Goal: Complete application form

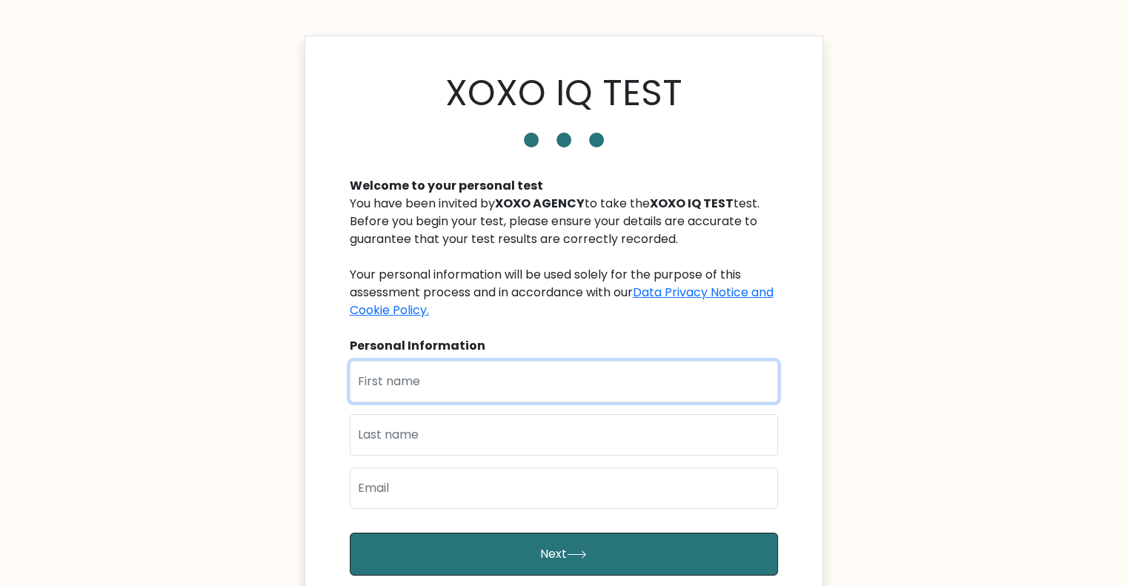
click at [426, 396] on input "text" at bounding box center [564, 381] width 428 height 41
type input "Ordinary"
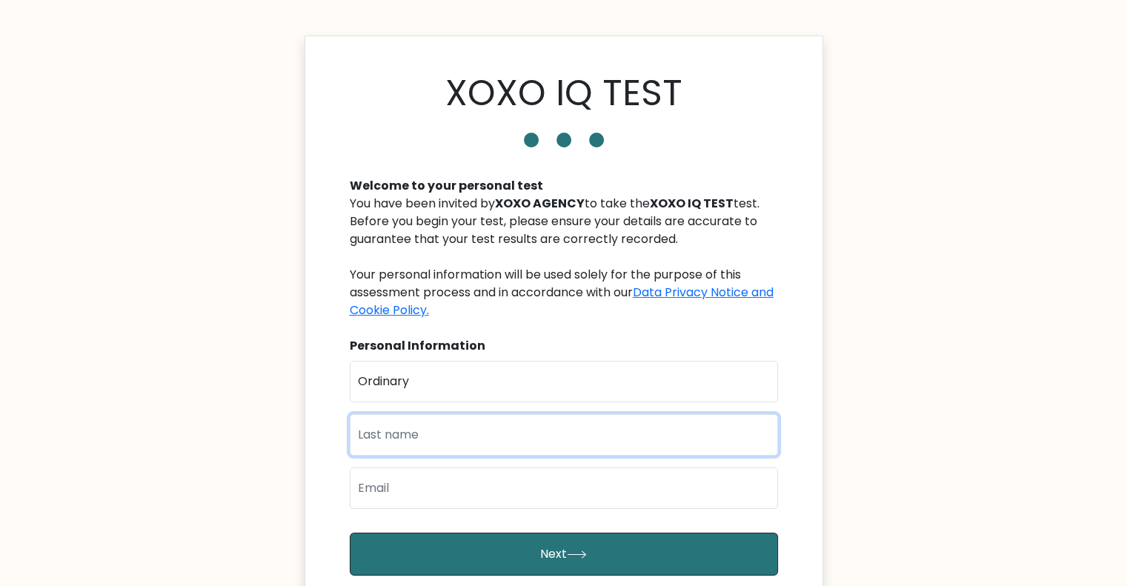
click at [451, 442] on input "text" at bounding box center [564, 434] width 428 height 41
type input "p"
type input "Potato"
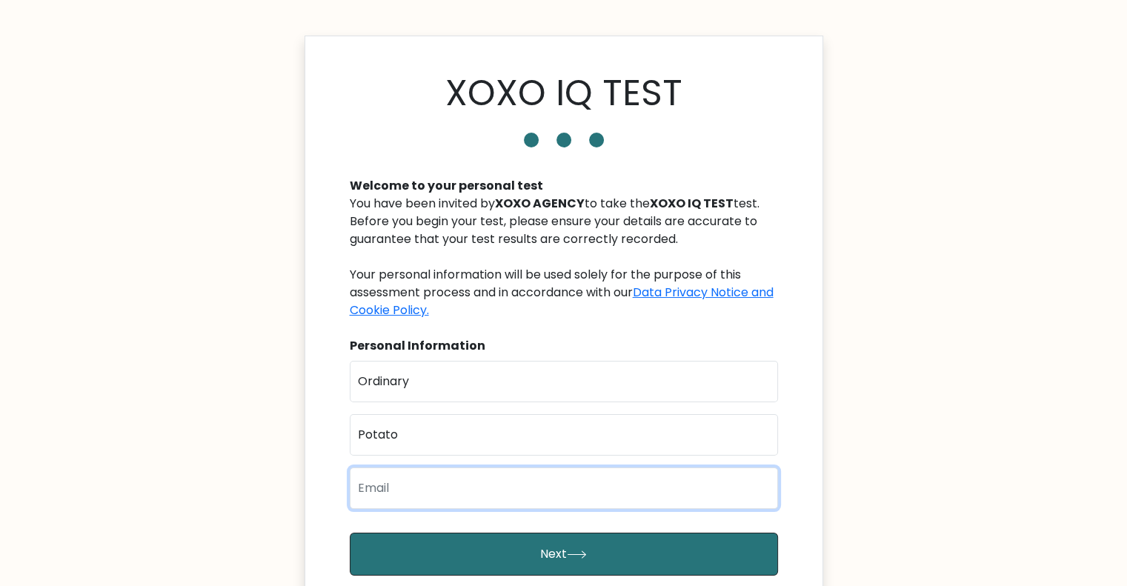
click at [452, 475] on input "email" at bounding box center [564, 488] width 428 height 41
type input "[EMAIL_ADDRESS][DOMAIN_NAME]"
click at [350, 533] on button "Next" at bounding box center [564, 554] width 428 height 43
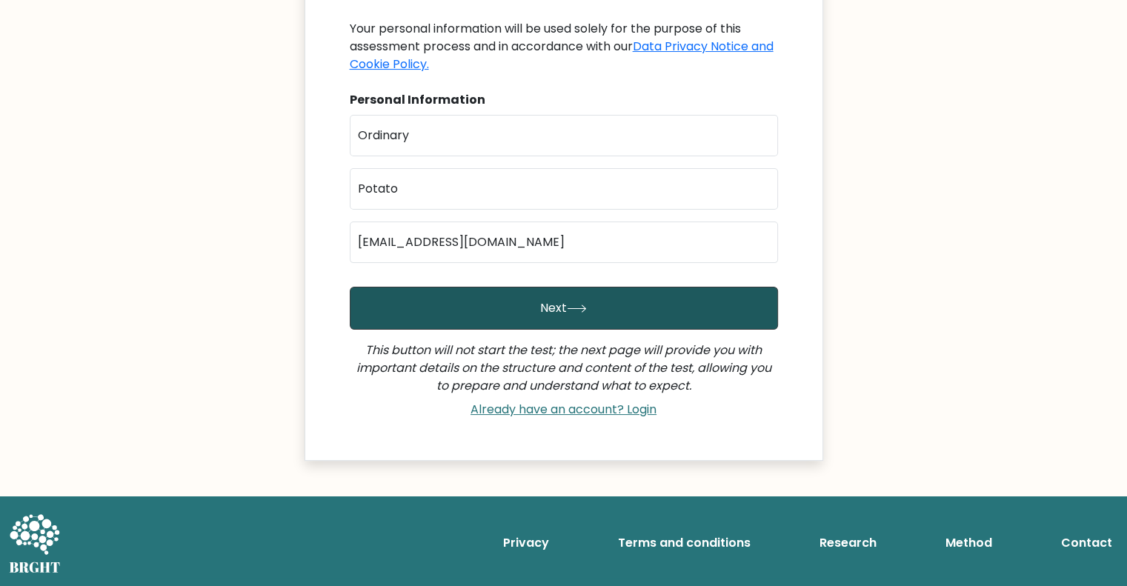
click at [570, 319] on button "Next" at bounding box center [564, 308] width 428 height 43
click at [579, 293] on button "Next" at bounding box center [564, 308] width 428 height 43
